Goal: Book appointment/travel/reservation

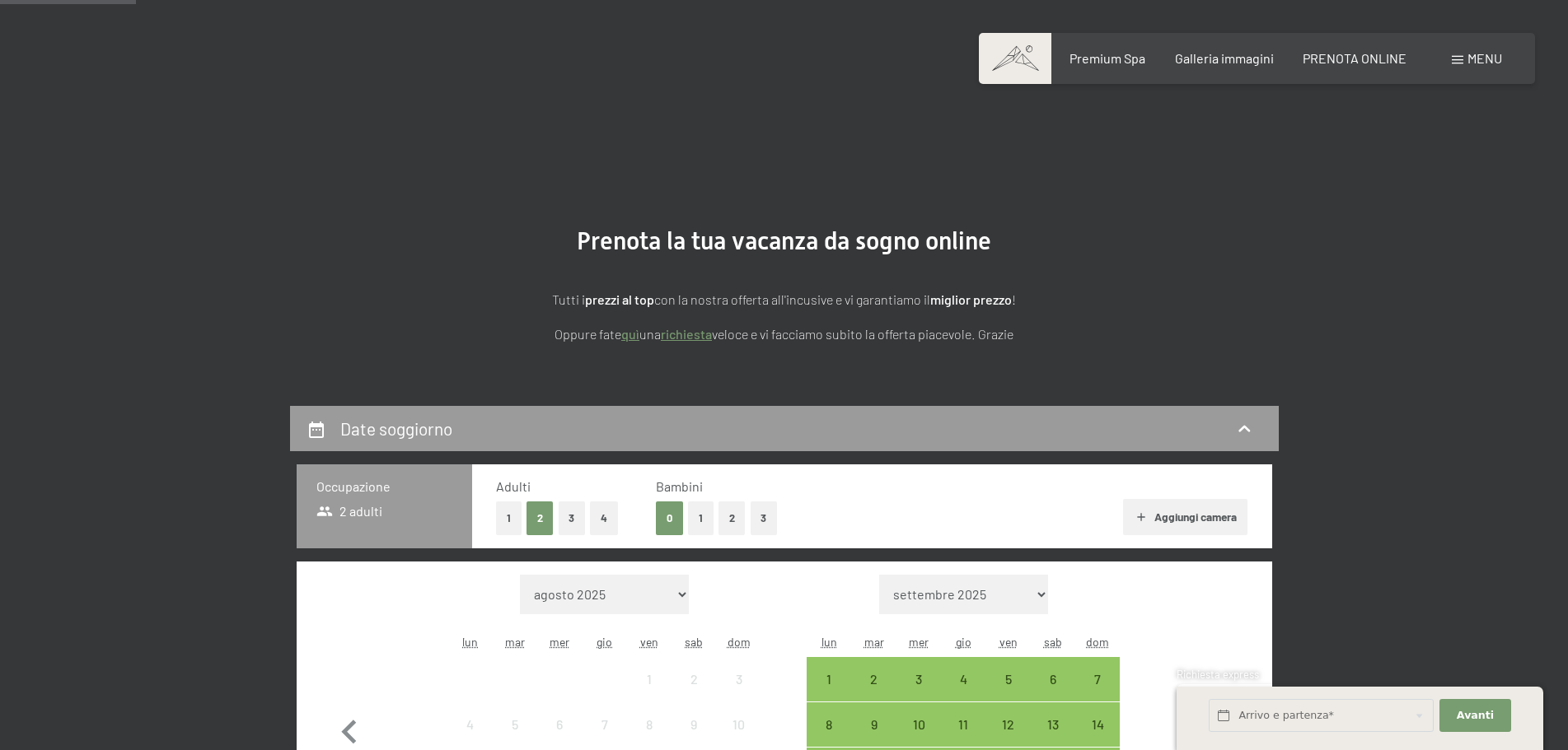
click at [1213, 709] on icon "button" at bounding box center [1218, 732] width 48 height 48
select select "[DATE]"
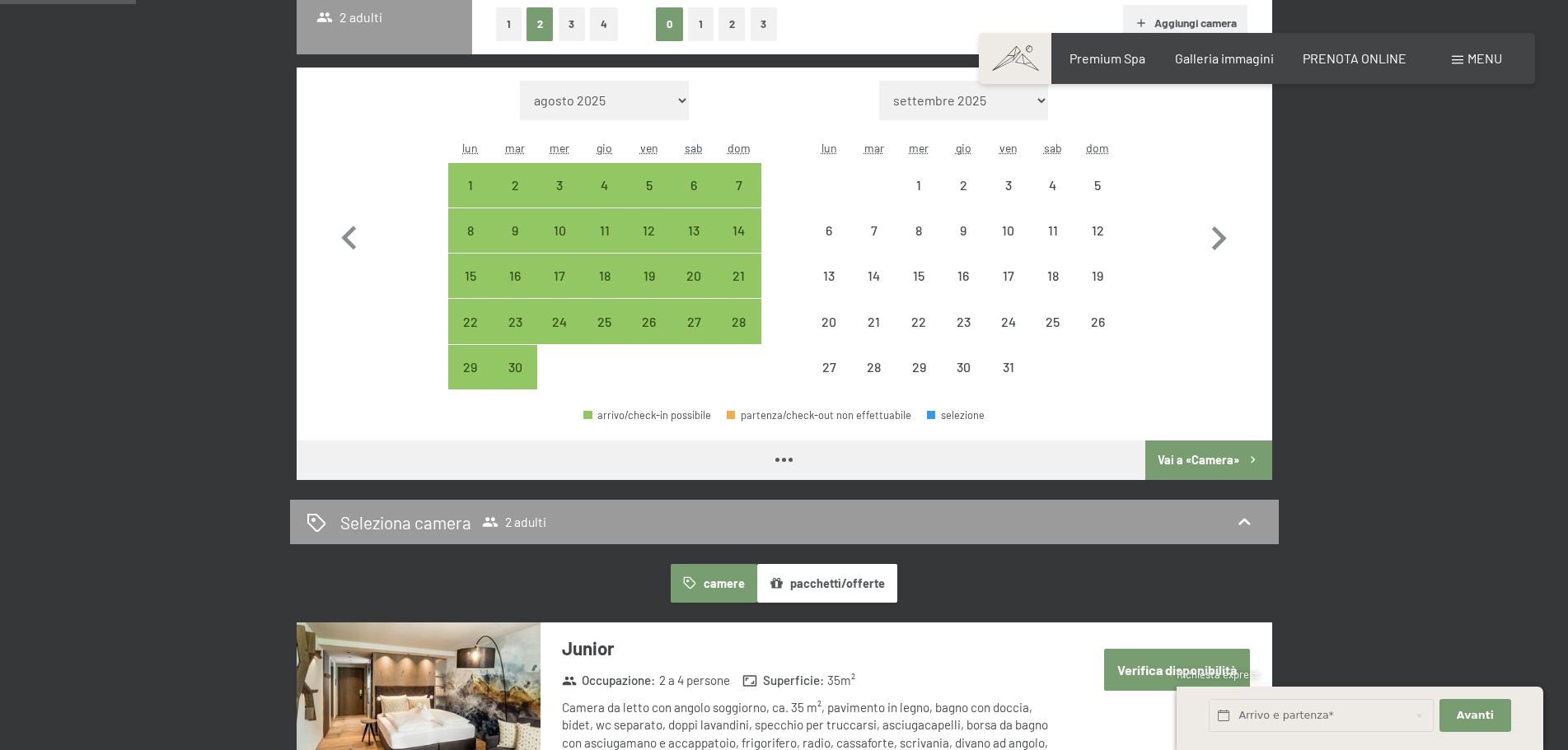
select select "[DATE]"
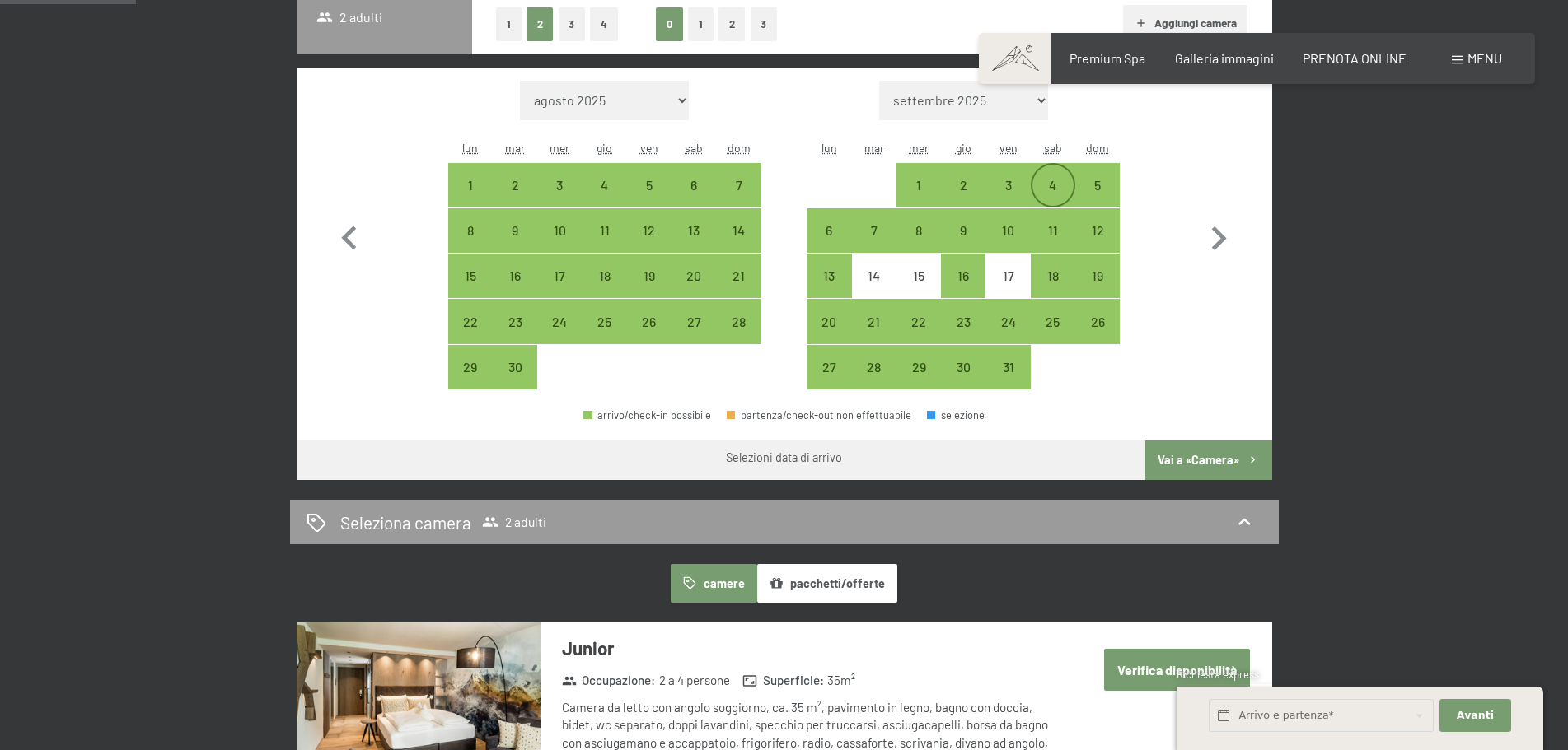
click at [1050, 174] on div "4" at bounding box center [1053, 185] width 41 height 41
select select "[DATE]"
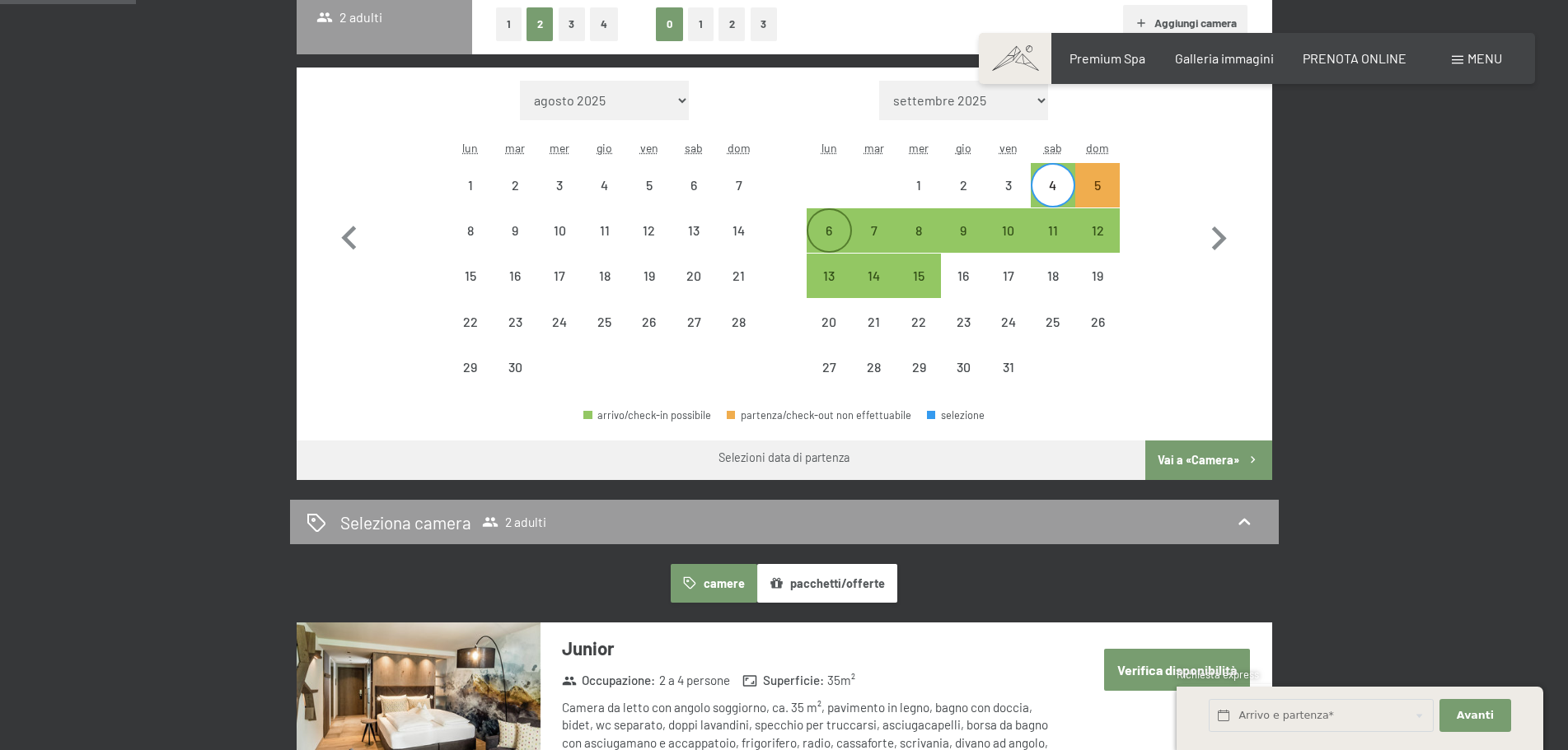
click at [829, 224] on div "6" at bounding box center [829, 245] width 41 height 41
select select "[DATE]"
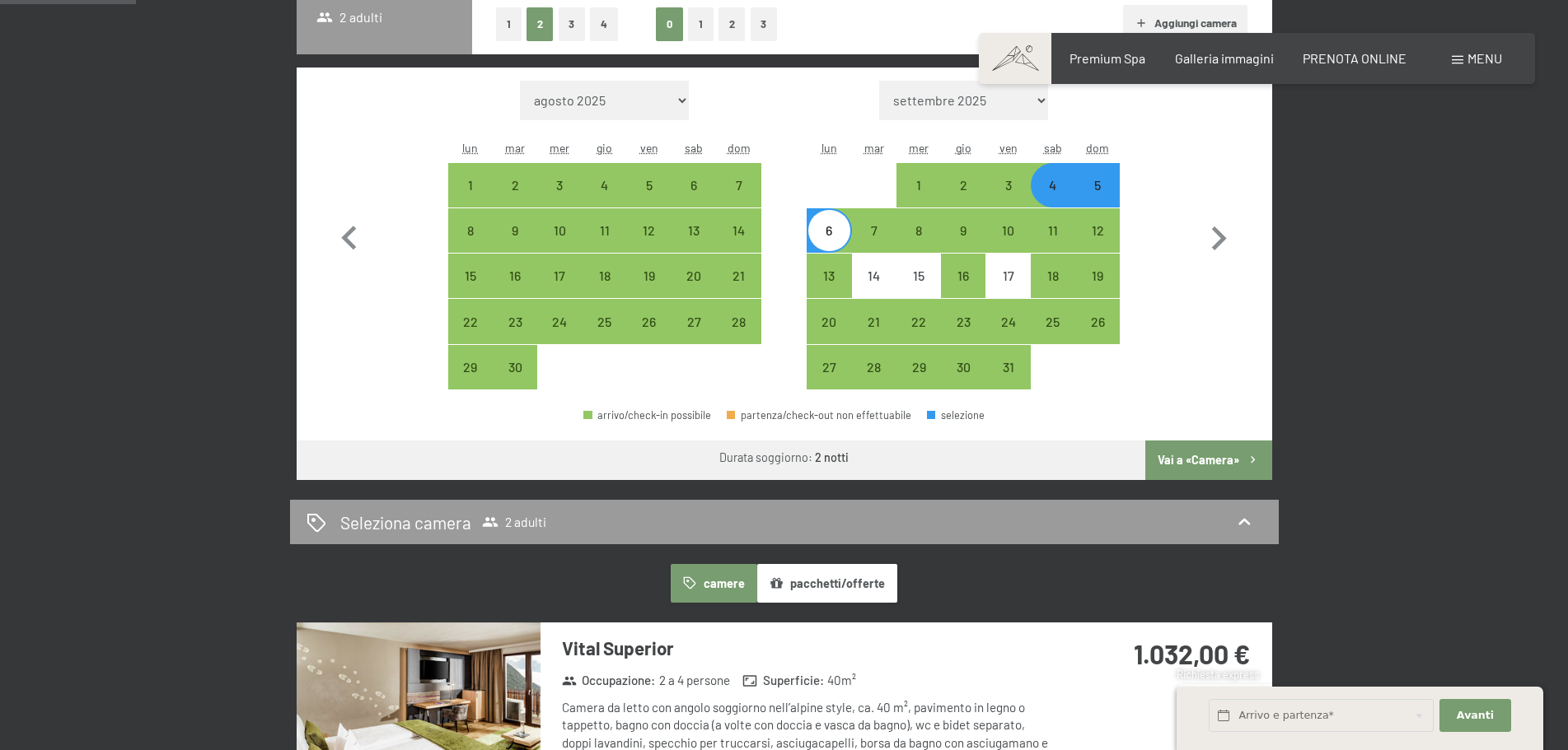
click at [1214, 463] on button "Vai a «Camera»" at bounding box center [1208, 460] width 126 height 40
select select "[DATE]"
